Goal: Information Seeking & Learning: Find specific page/section

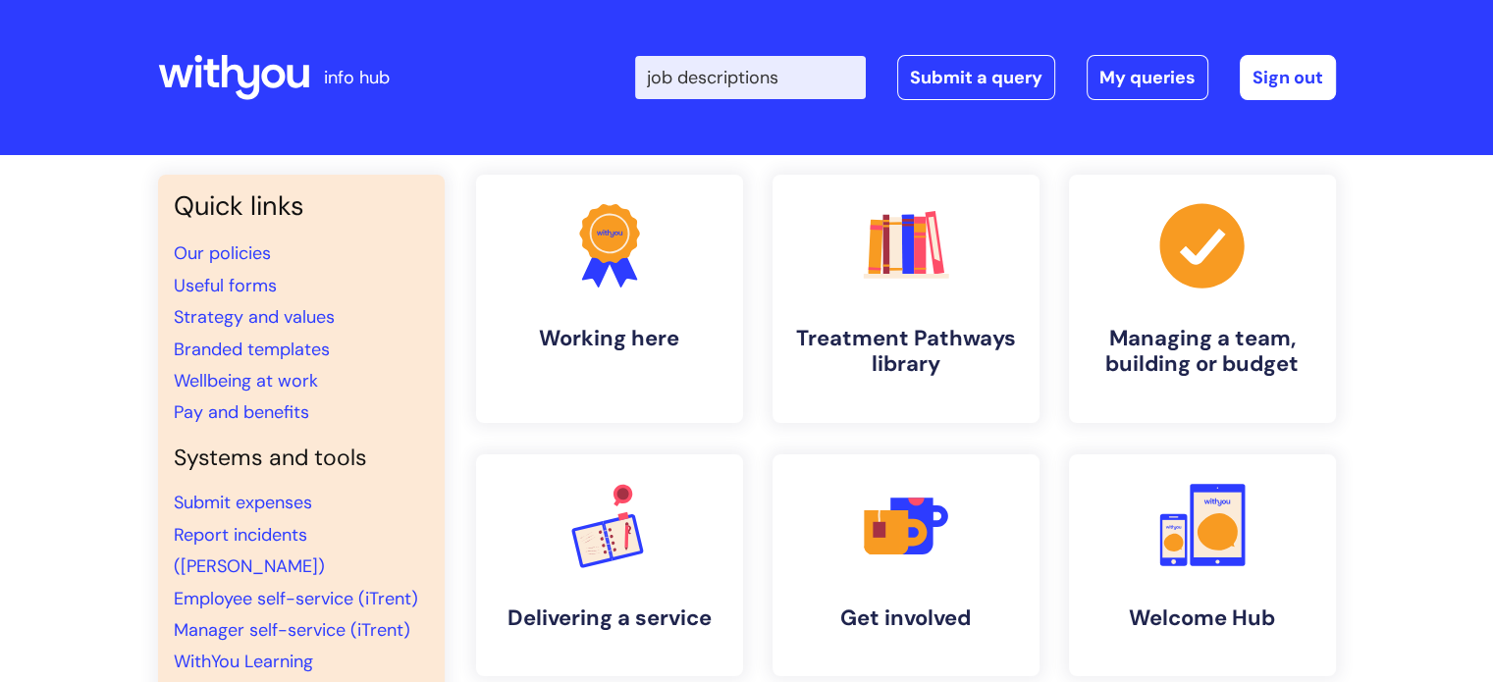
type input "job descriptions"
click button "Search" at bounding box center [0, 0] width 0 height 0
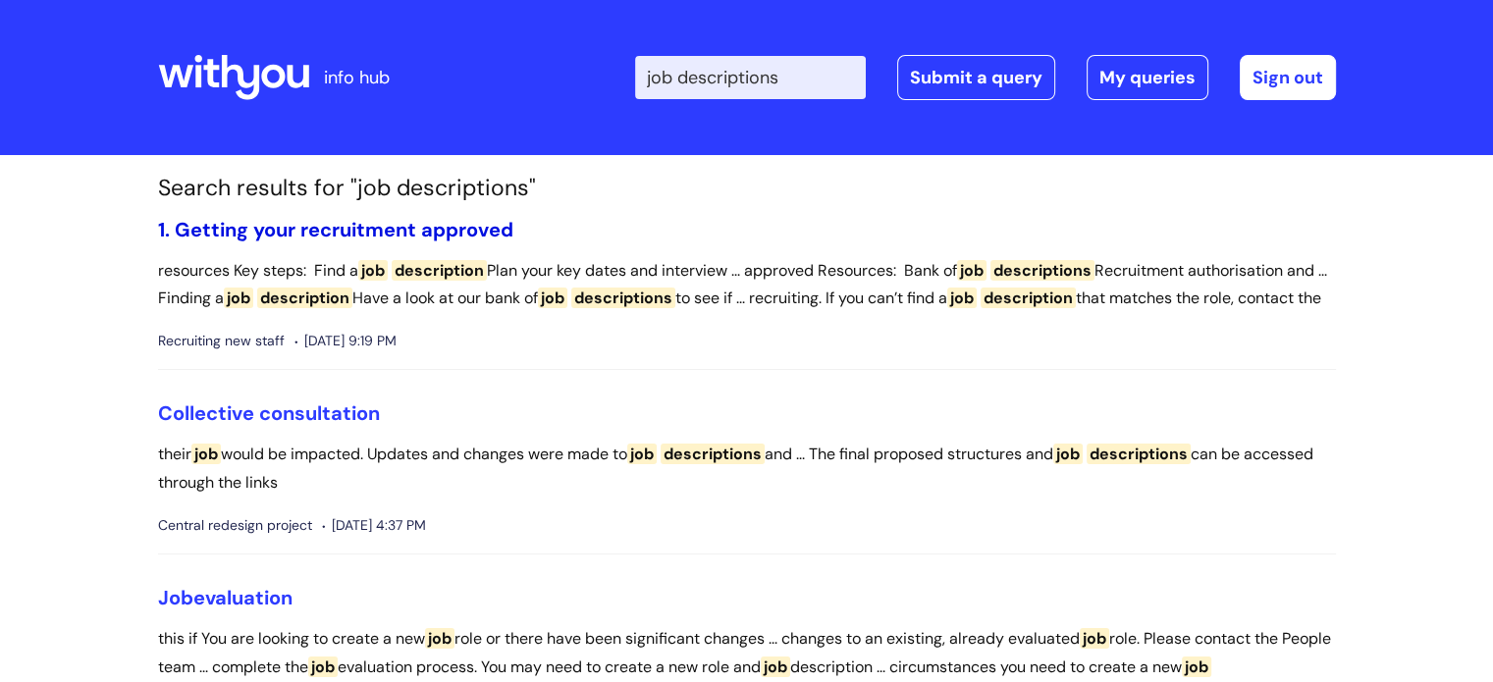
click at [374, 231] on link "1. Getting your recruitment approved" at bounding box center [335, 230] width 355 height 26
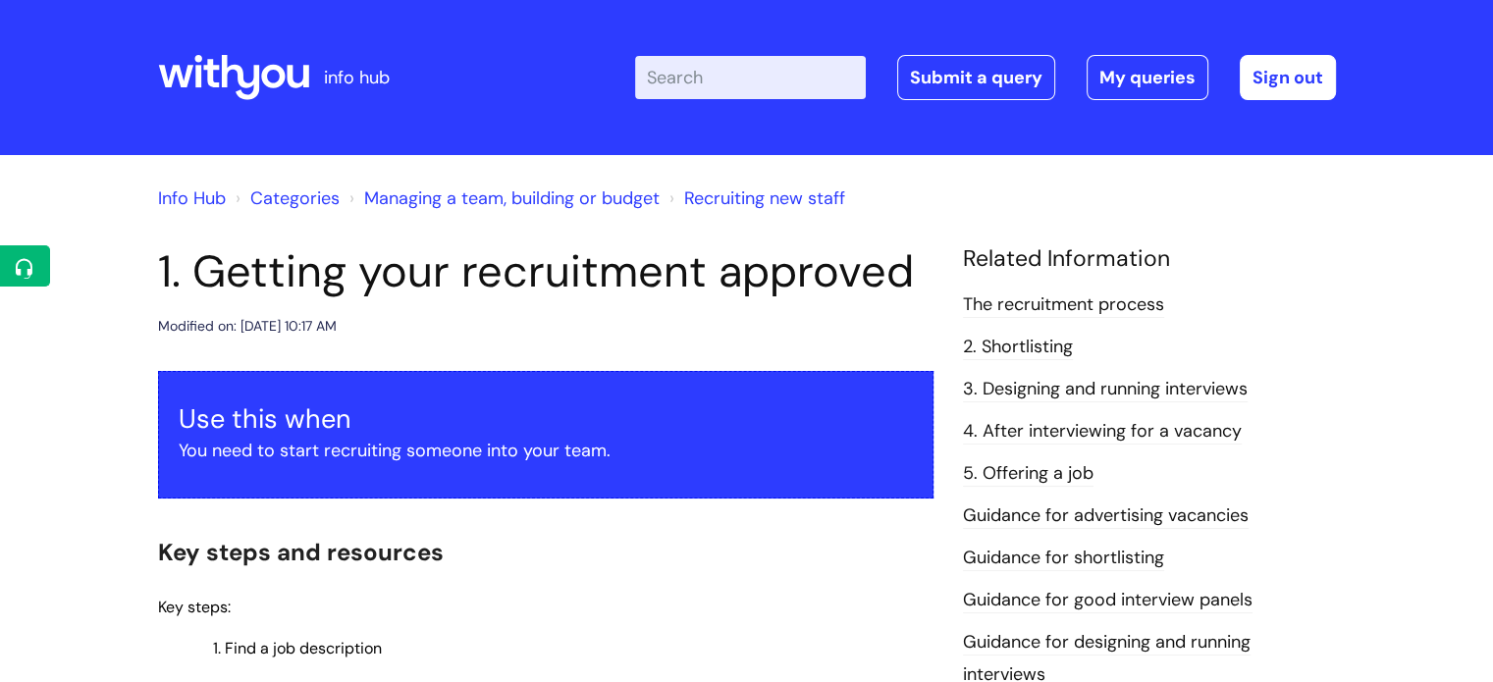
scroll to position [349, 0]
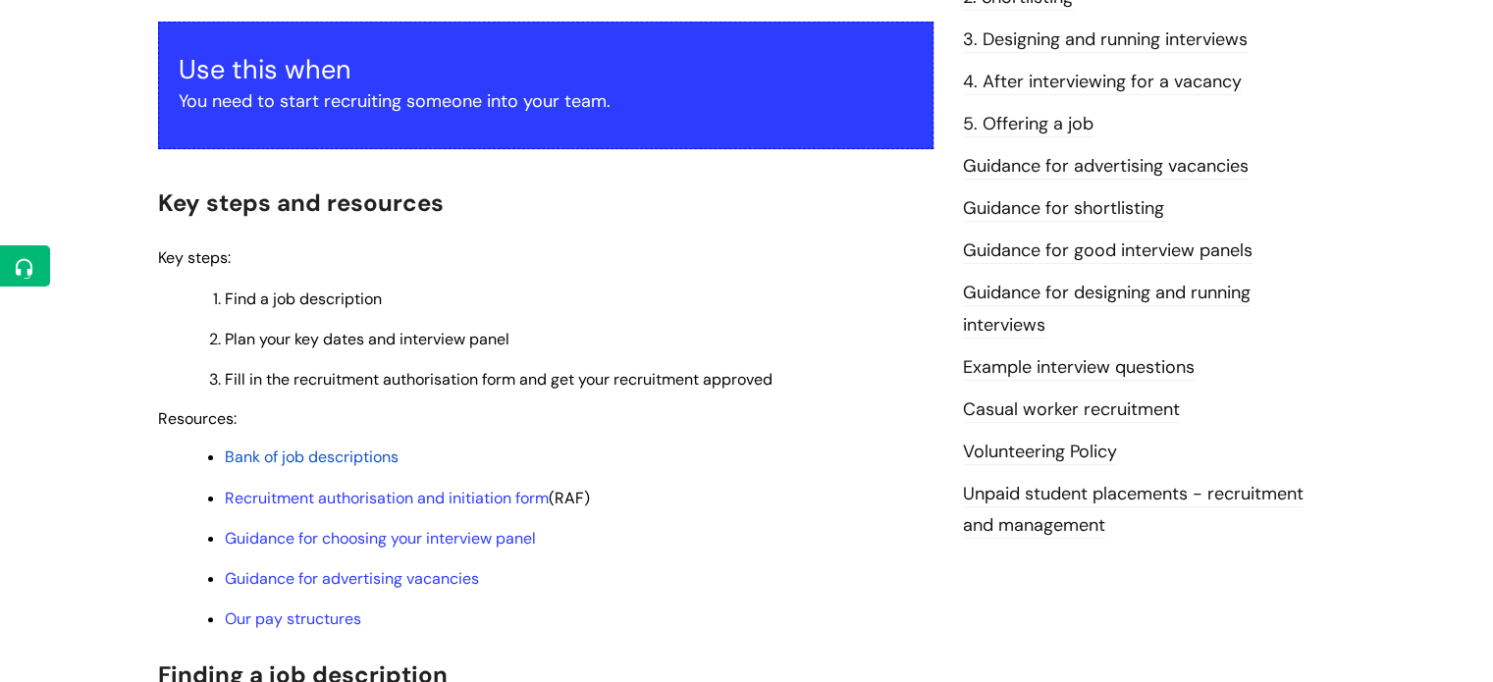
click at [264, 467] on span "Bank of job descriptions" at bounding box center [312, 457] width 174 height 21
